Goal: Check status: Check status

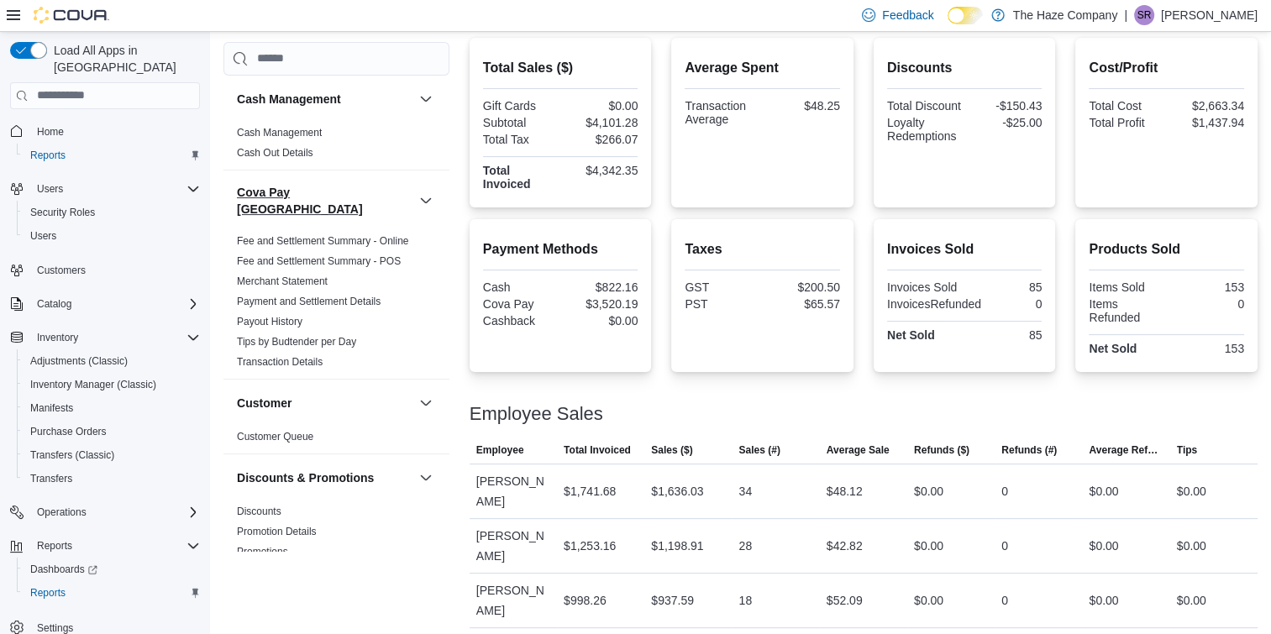
scroll to position [396, 0]
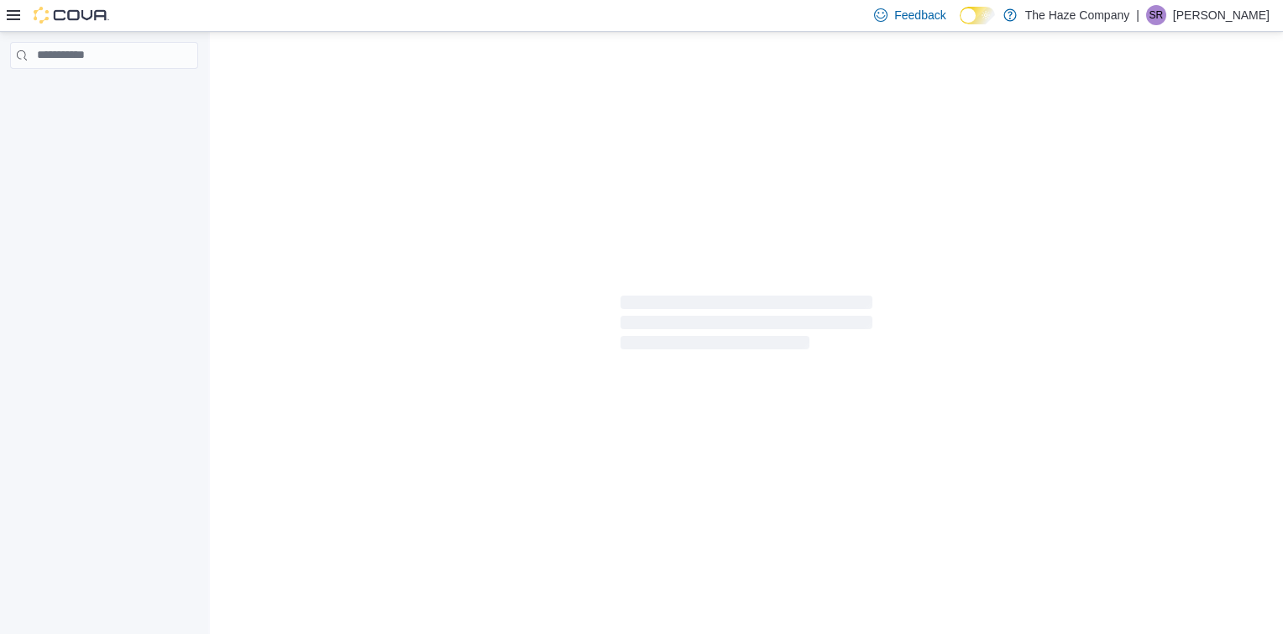
click at [497, 155] on div at bounding box center [746, 326] width 1073 height 588
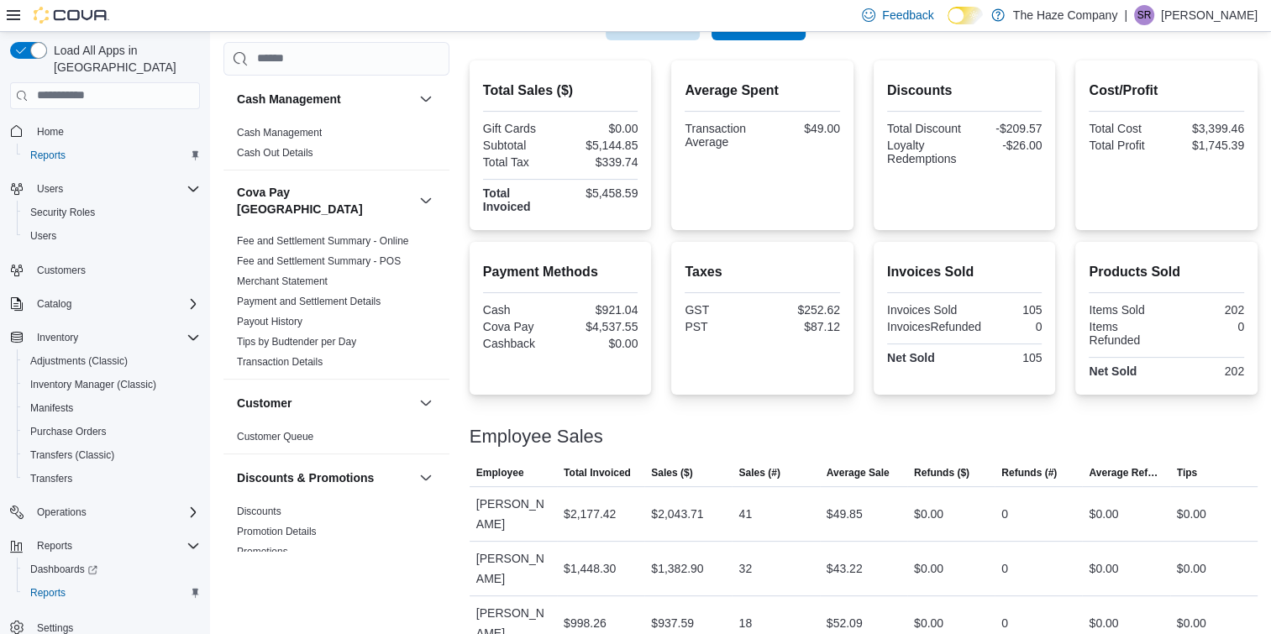
scroll to position [396, 0]
